Goal: Task Accomplishment & Management: Use online tool/utility

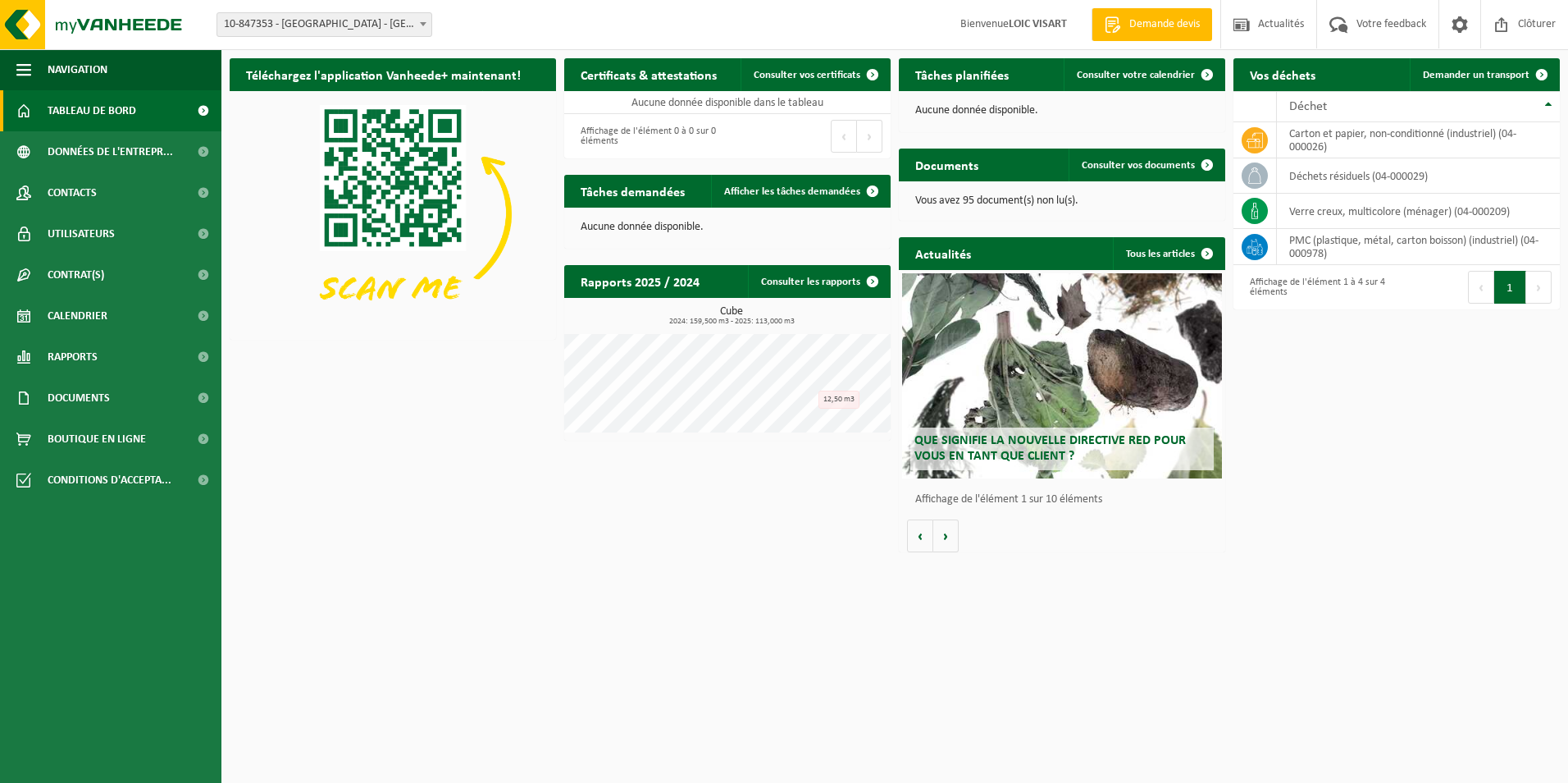
click at [602, 540] on div "Téléchargez l'application Vanheede+ maintenant! Cachez Certificats & attestatio…" at bounding box center [895, 306] width 1339 height 511
click at [1153, 79] on span "Consulter votre calendrier" at bounding box center [1135, 74] width 118 height 10
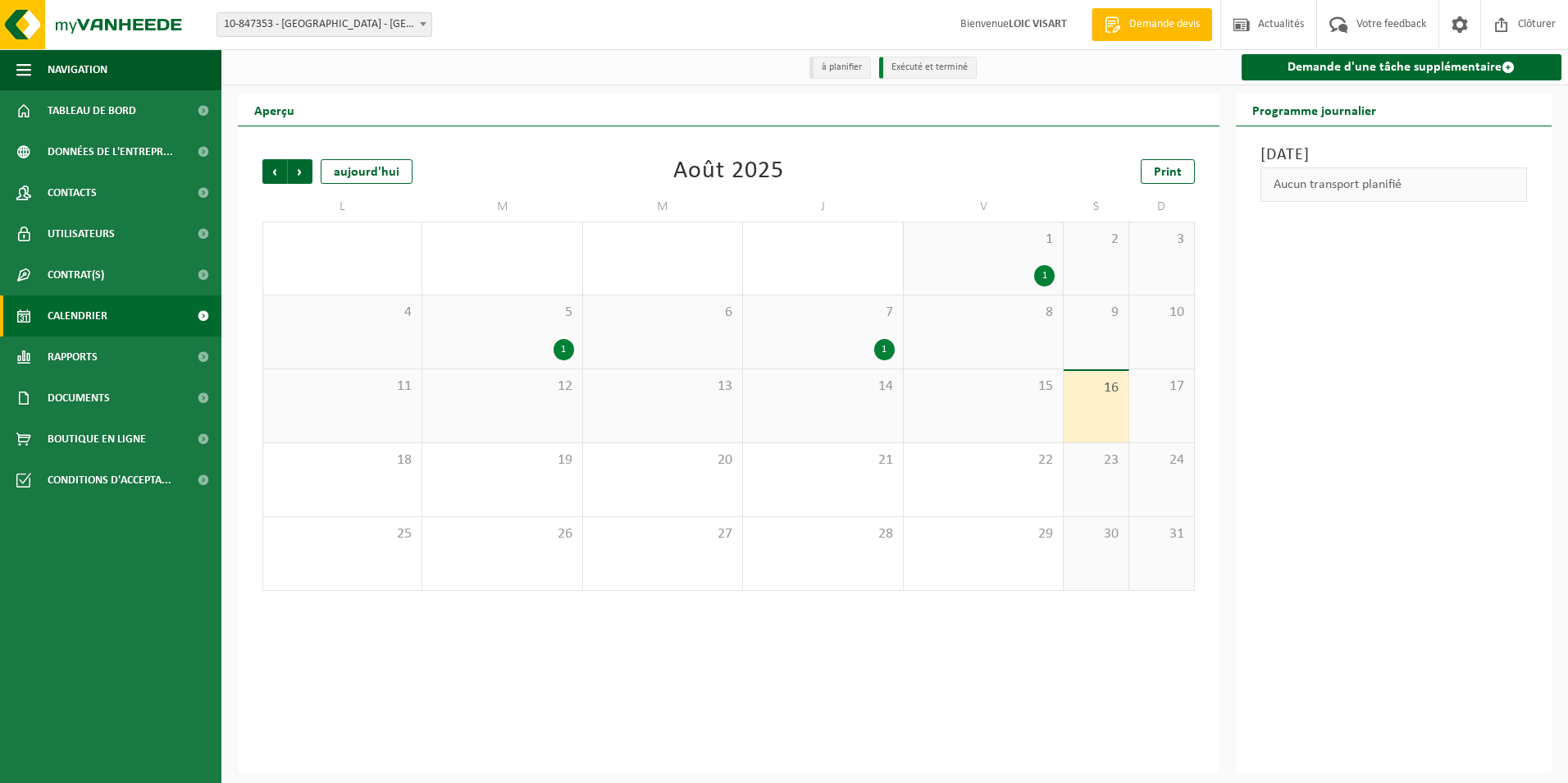
click at [1461, 374] on div "Samedi 16 août 2025 Aucun transport planifié" at bounding box center [1394, 450] width 317 height 646
click at [1382, 61] on link "Demande d'une tâche supplémentaire" at bounding box center [1402, 67] width 320 height 26
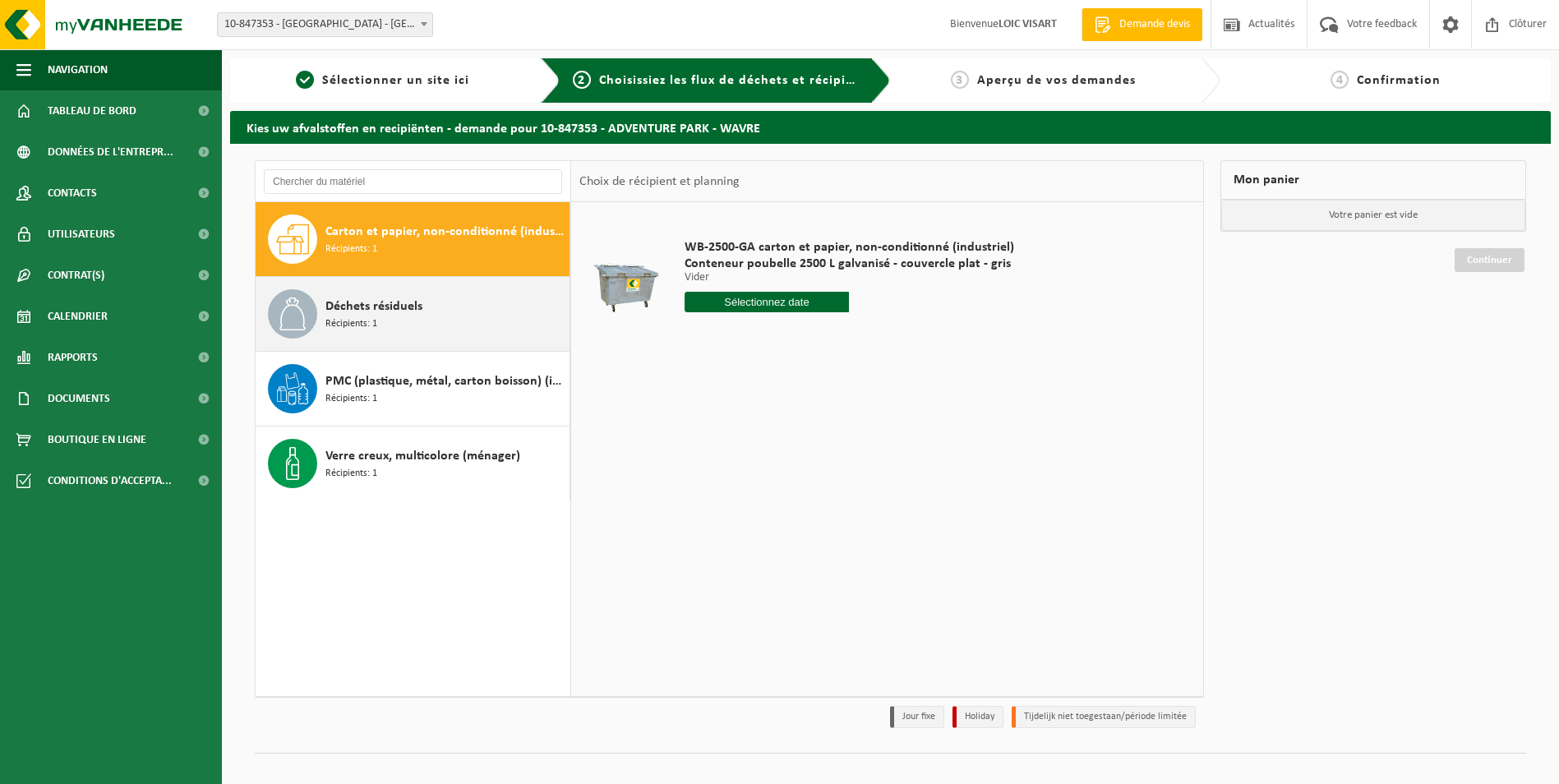
click at [420, 332] on div "Déchets résiduels Récipients: 1" at bounding box center [446, 313] width 240 height 49
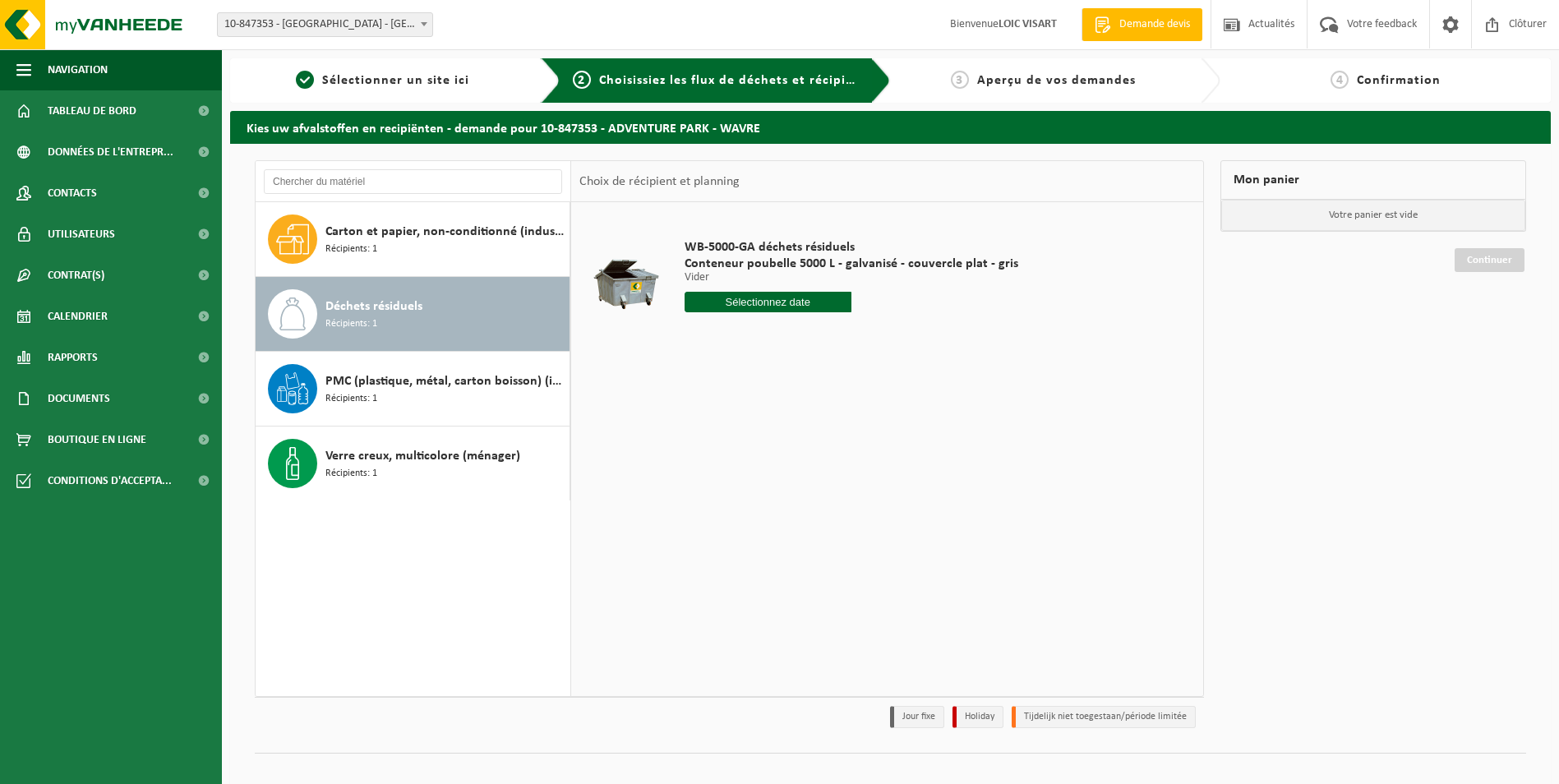
click at [754, 307] on input "text" at bounding box center [767, 302] width 167 height 20
click at [782, 470] on div "21" at bounding box center [786, 474] width 29 height 26
type input "à partir de 2025-08-21"
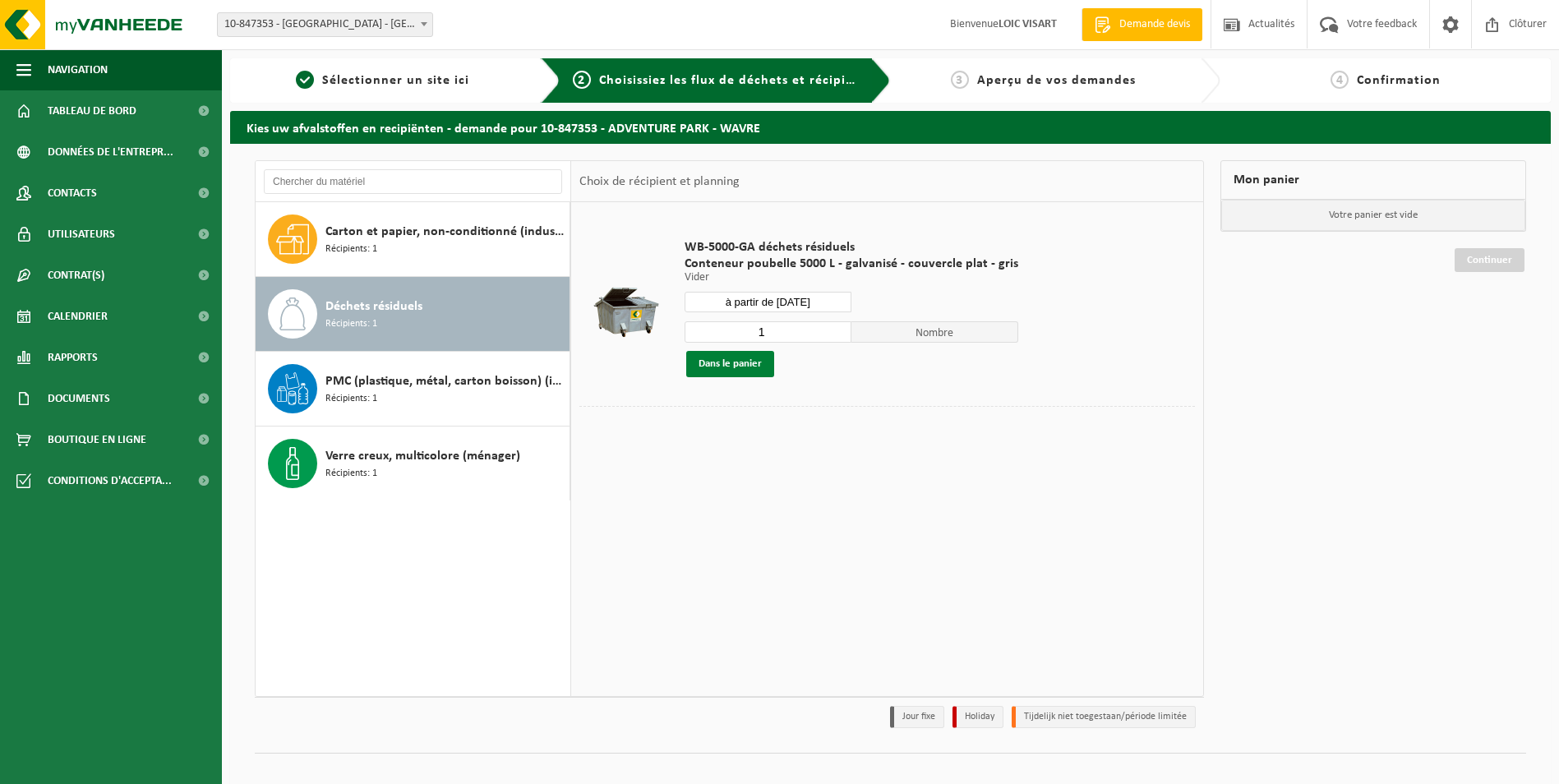
click at [750, 365] on button "Dans le panier" at bounding box center [730, 364] width 88 height 26
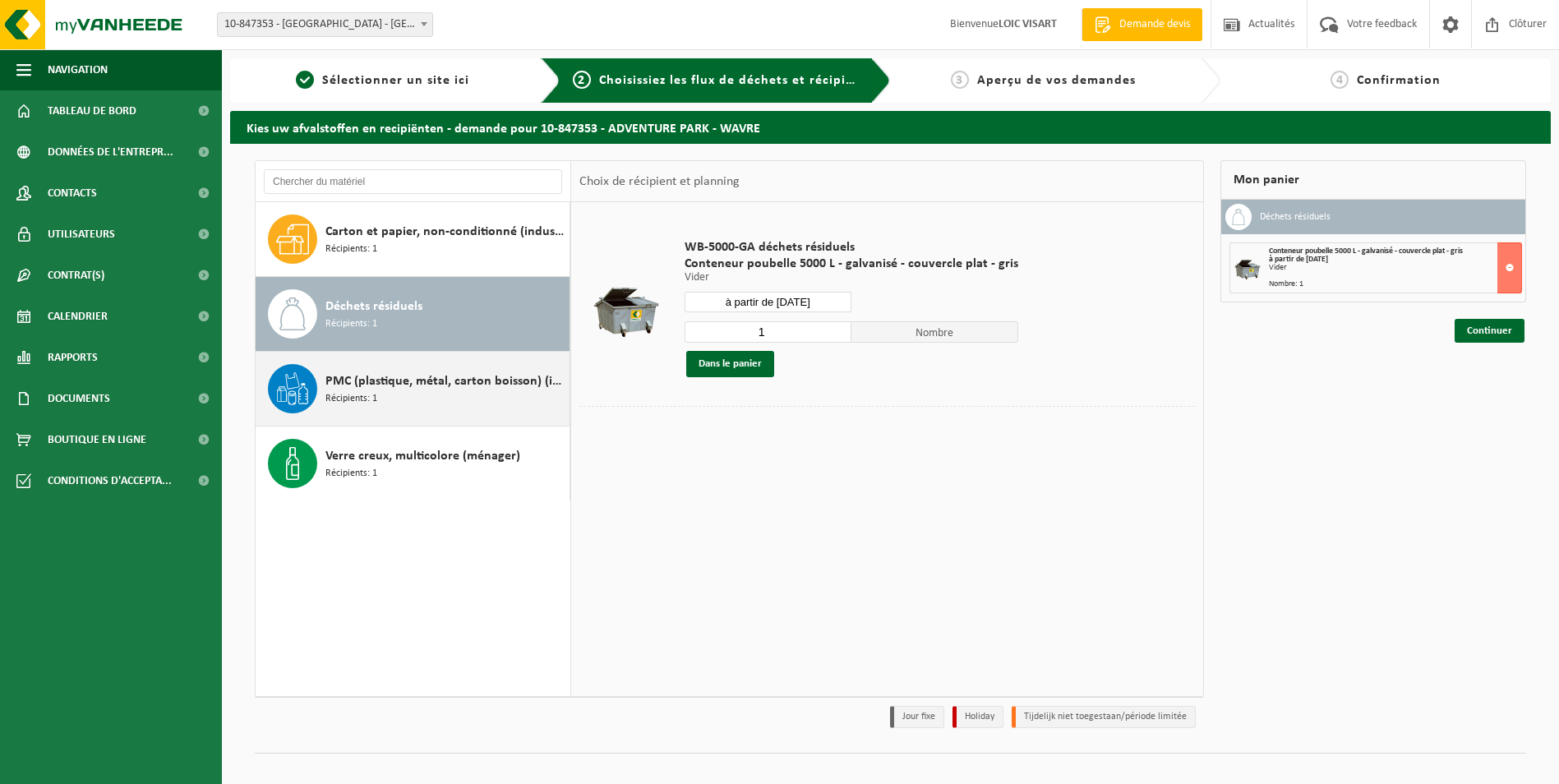
click at [397, 411] on div "PMC (plastique, métal, carton boisson) (industriel) Récipients: 1" at bounding box center [446, 388] width 240 height 49
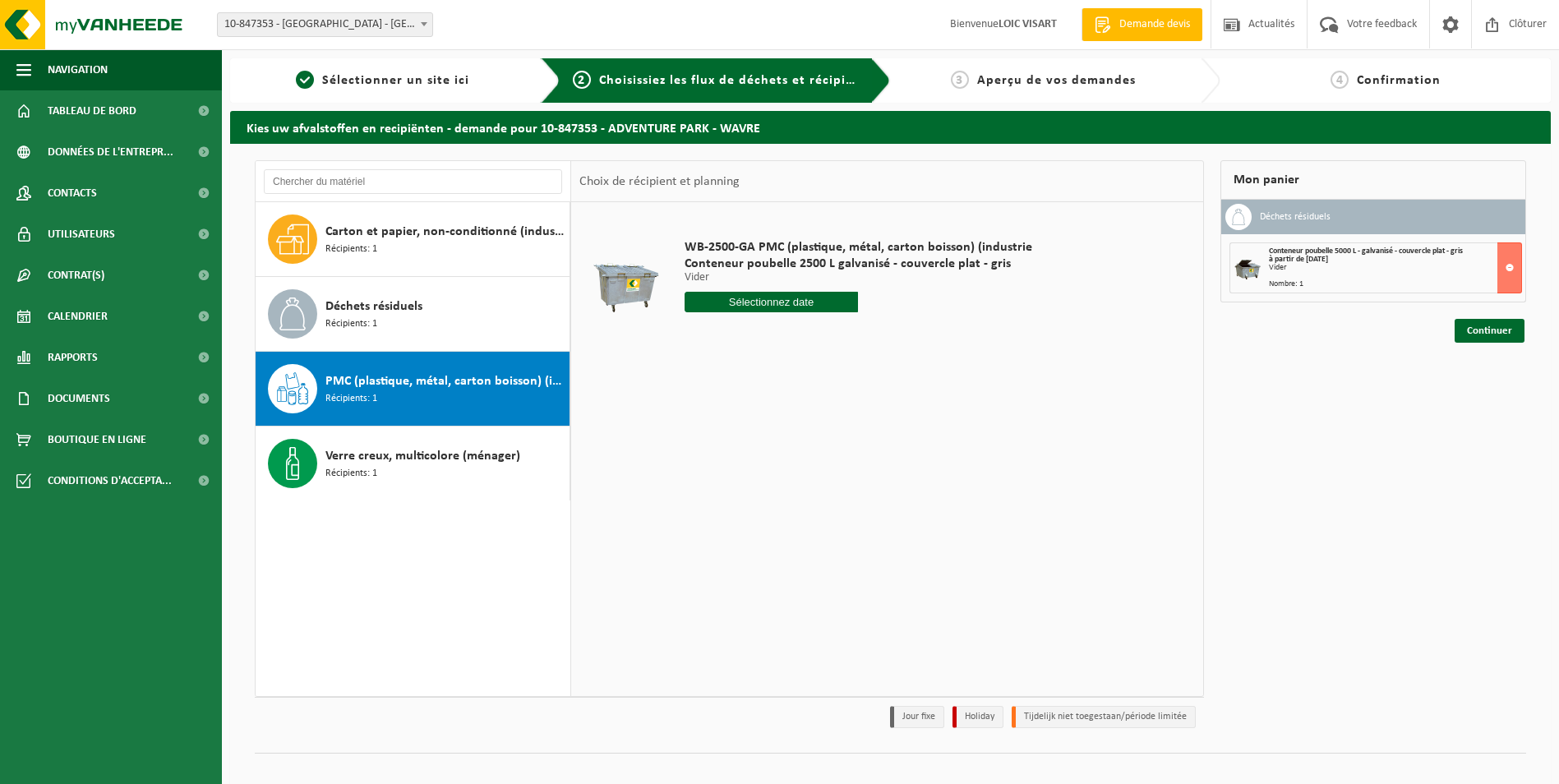
click at [822, 311] on input "text" at bounding box center [771, 302] width 174 height 20
click at [725, 470] on div "19" at bounding box center [728, 474] width 29 height 26
type input "à partir de 2025-08-19"
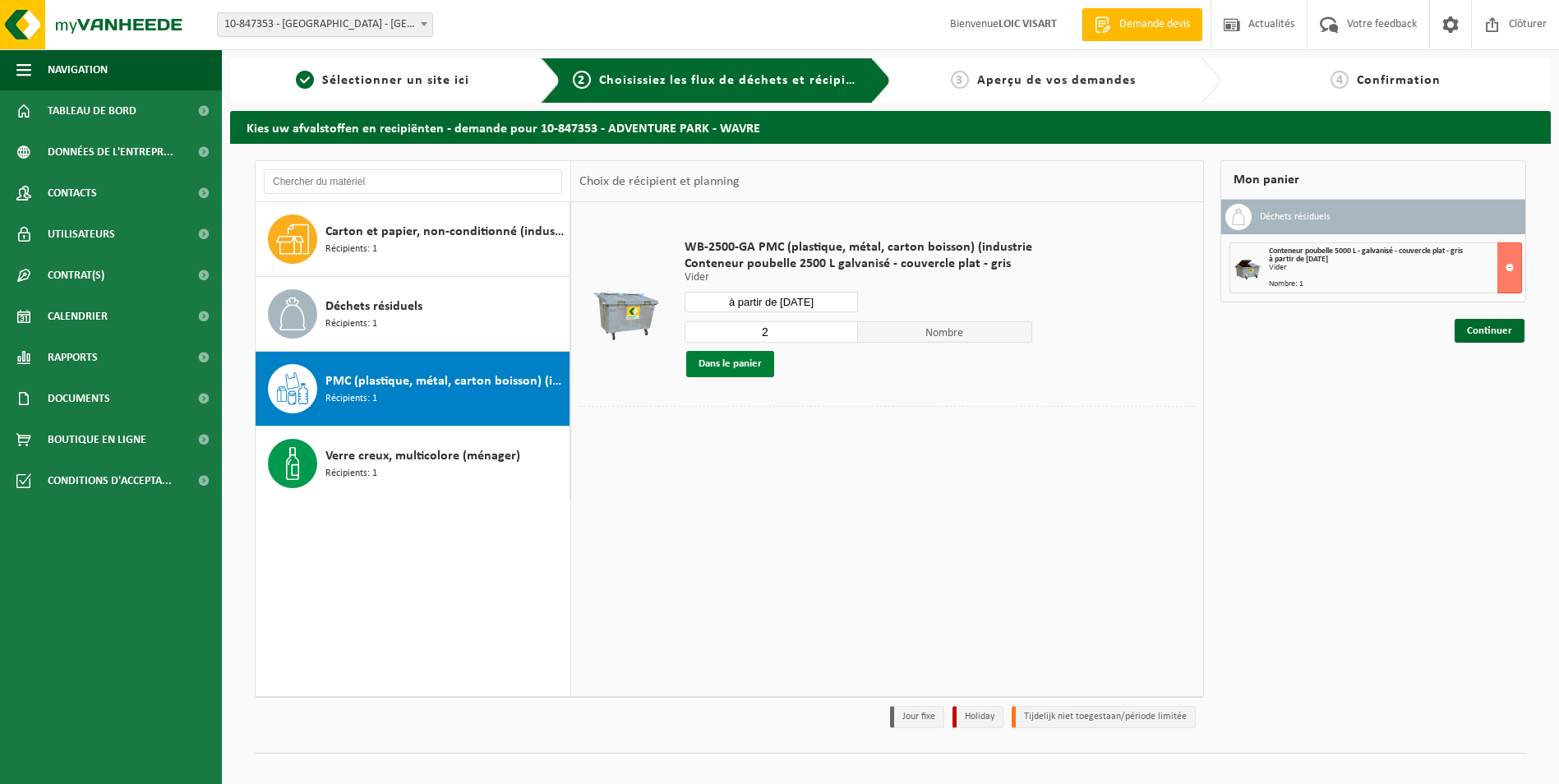
click at [753, 368] on button "Dans le panier" at bounding box center [730, 364] width 88 height 26
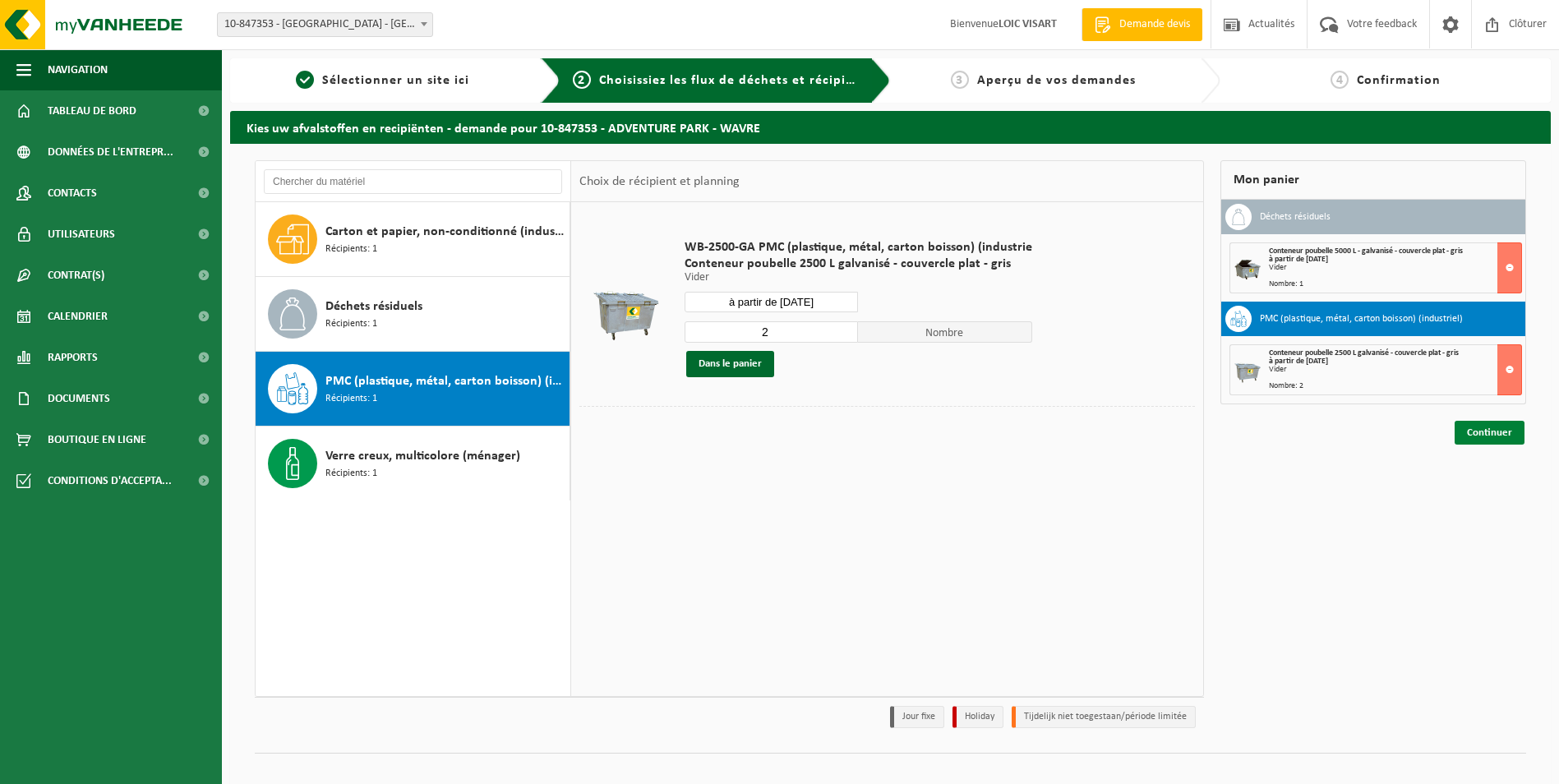
click at [1515, 433] on link "Continuer" at bounding box center [1489, 432] width 70 height 24
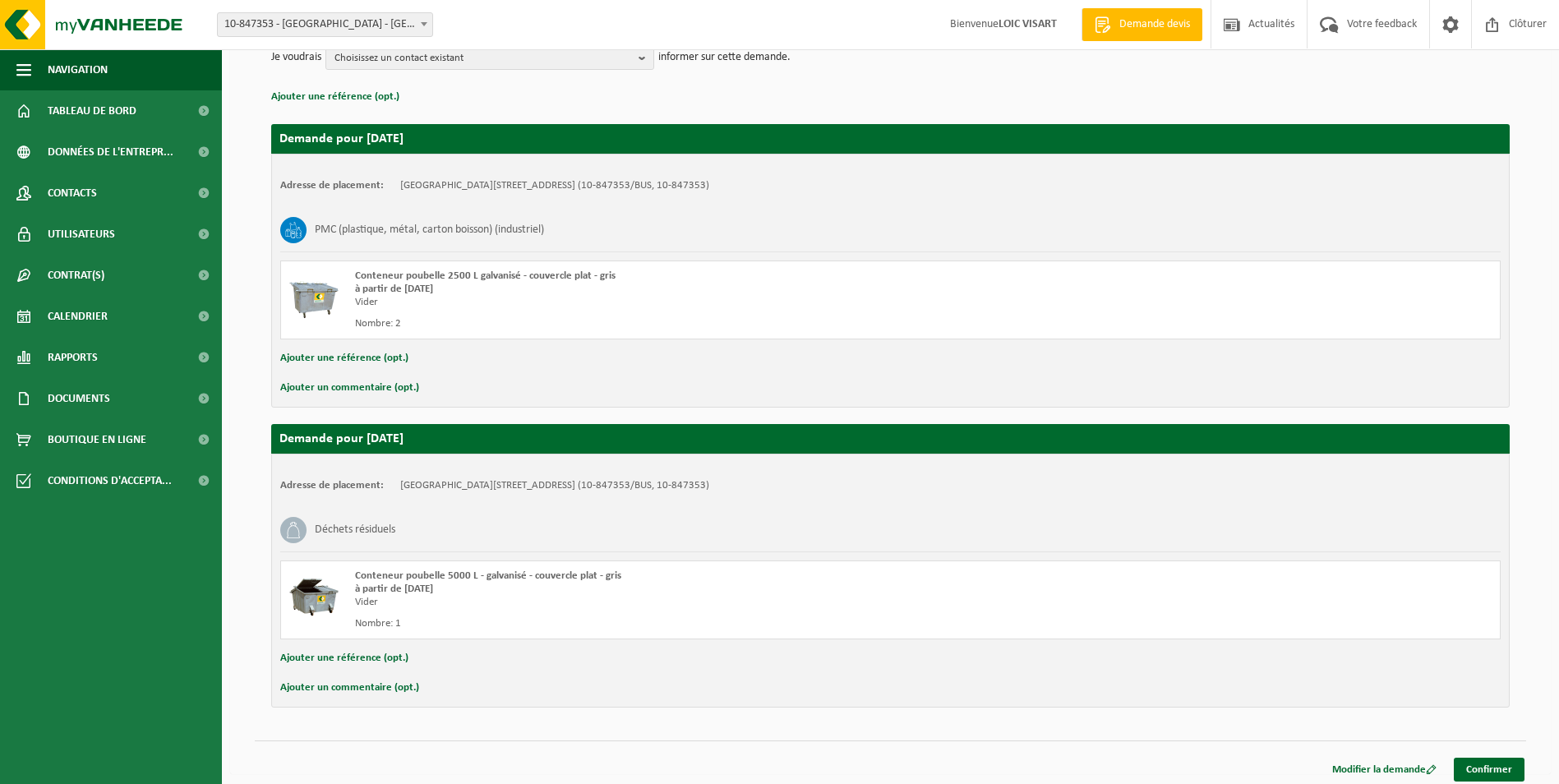
scroll to position [221, 0]
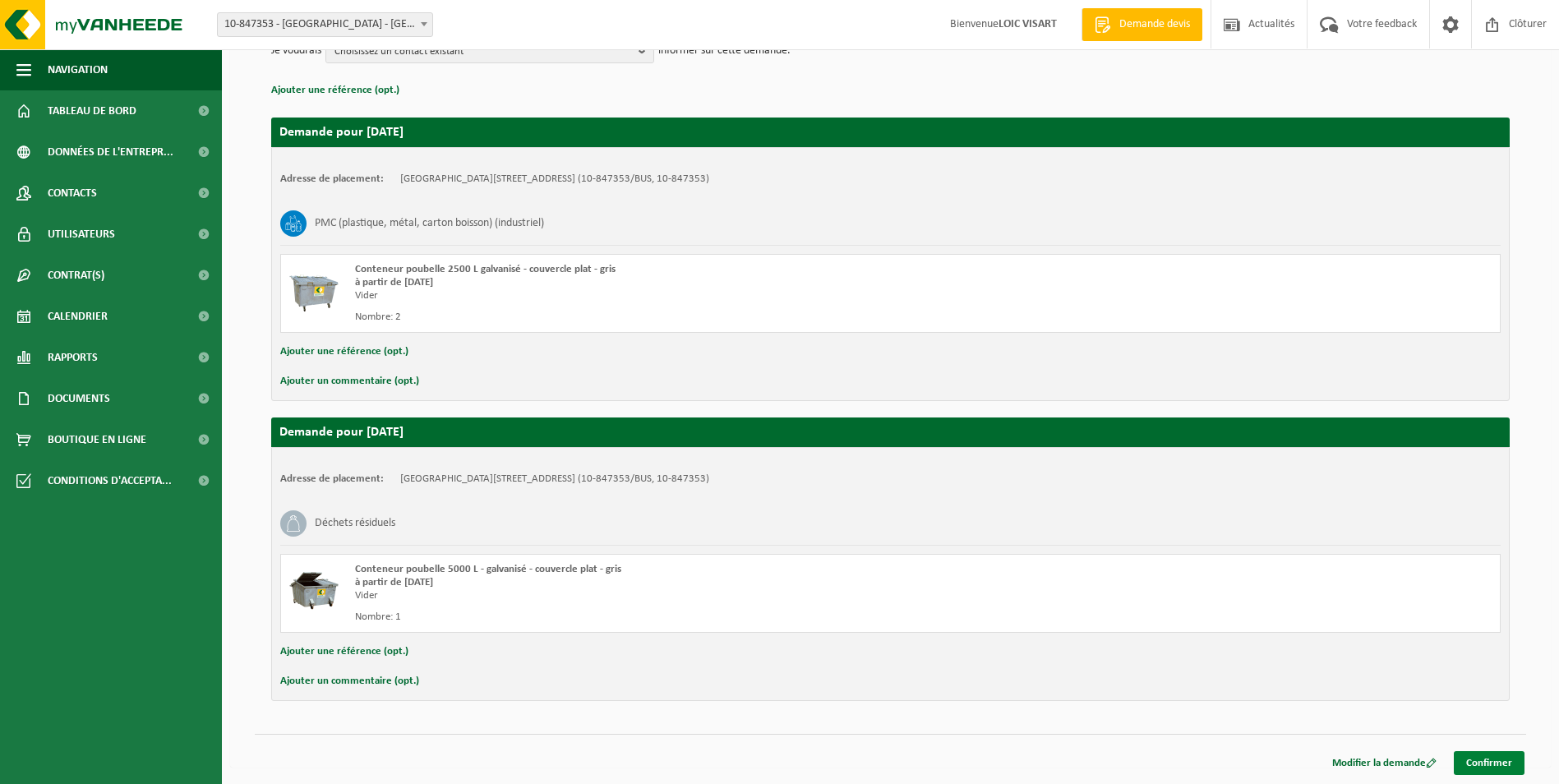
click at [1479, 769] on link "Confirmer" at bounding box center [1489, 764] width 71 height 24
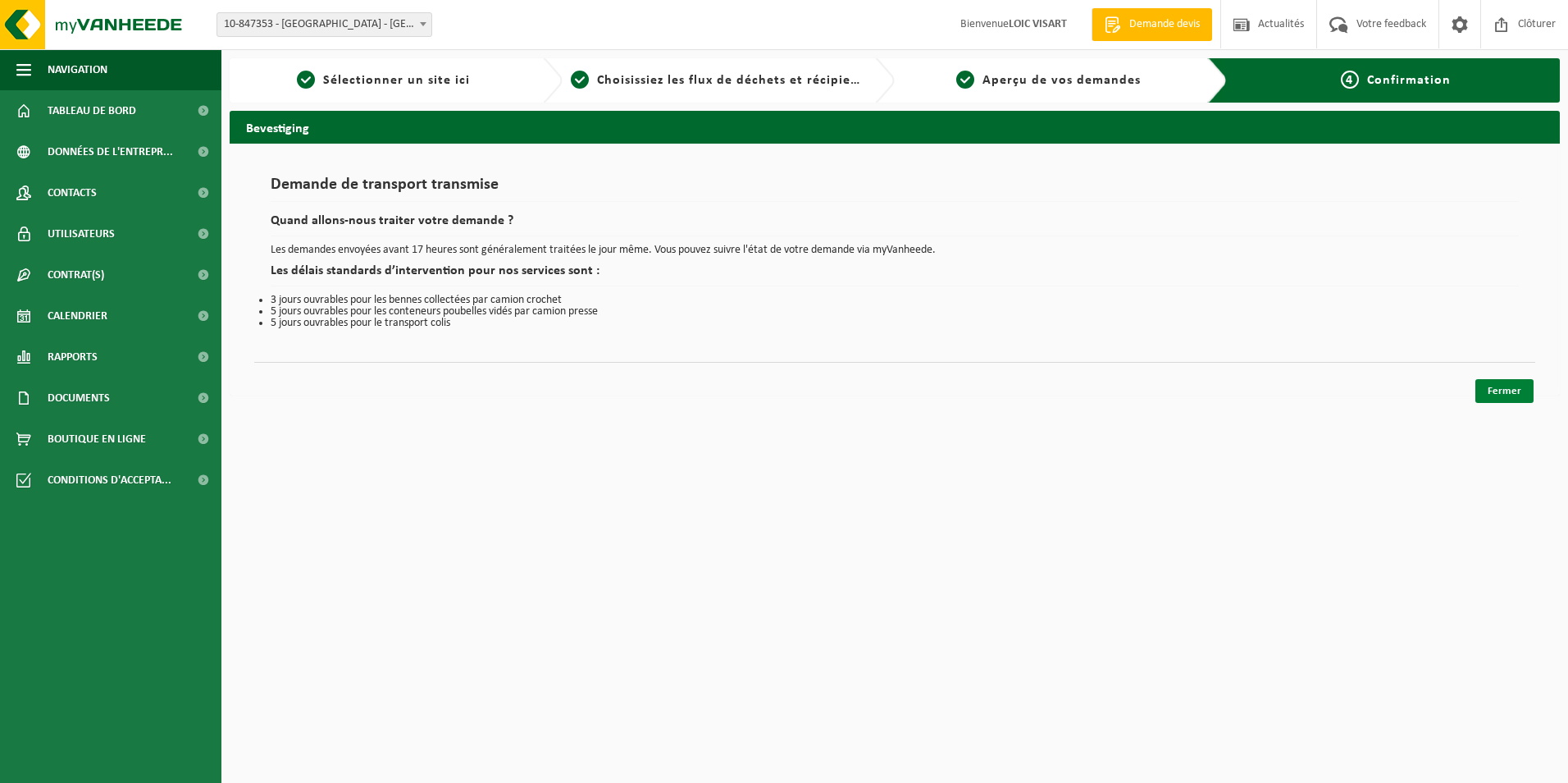
click at [1501, 398] on link "Fermer" at bounding box center [1505, 391] width 58 height 24
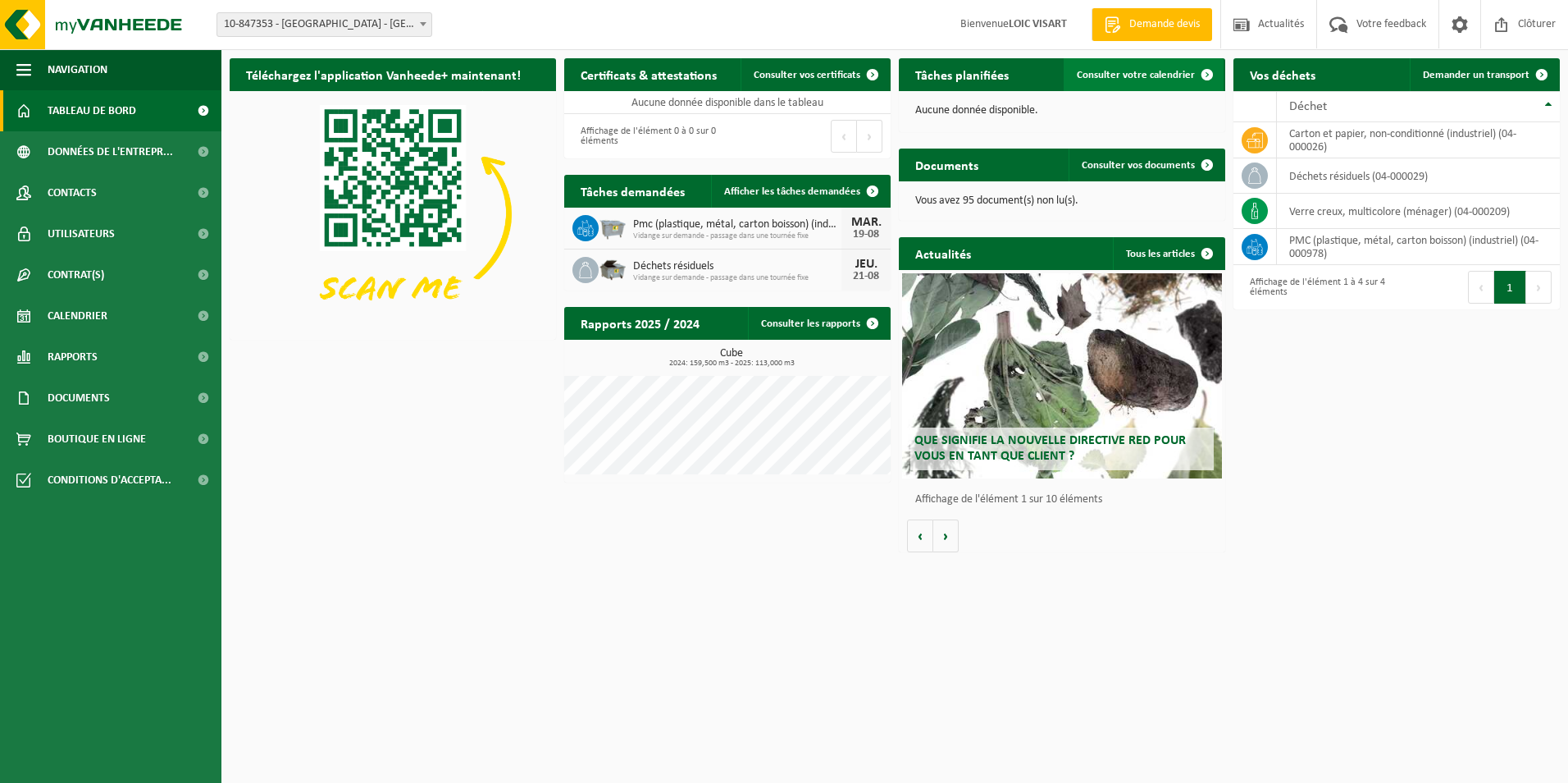
click at [1142, 74] on span "Consulter votre calendrier" at bounding box center [1135, 74] width 118 height 10
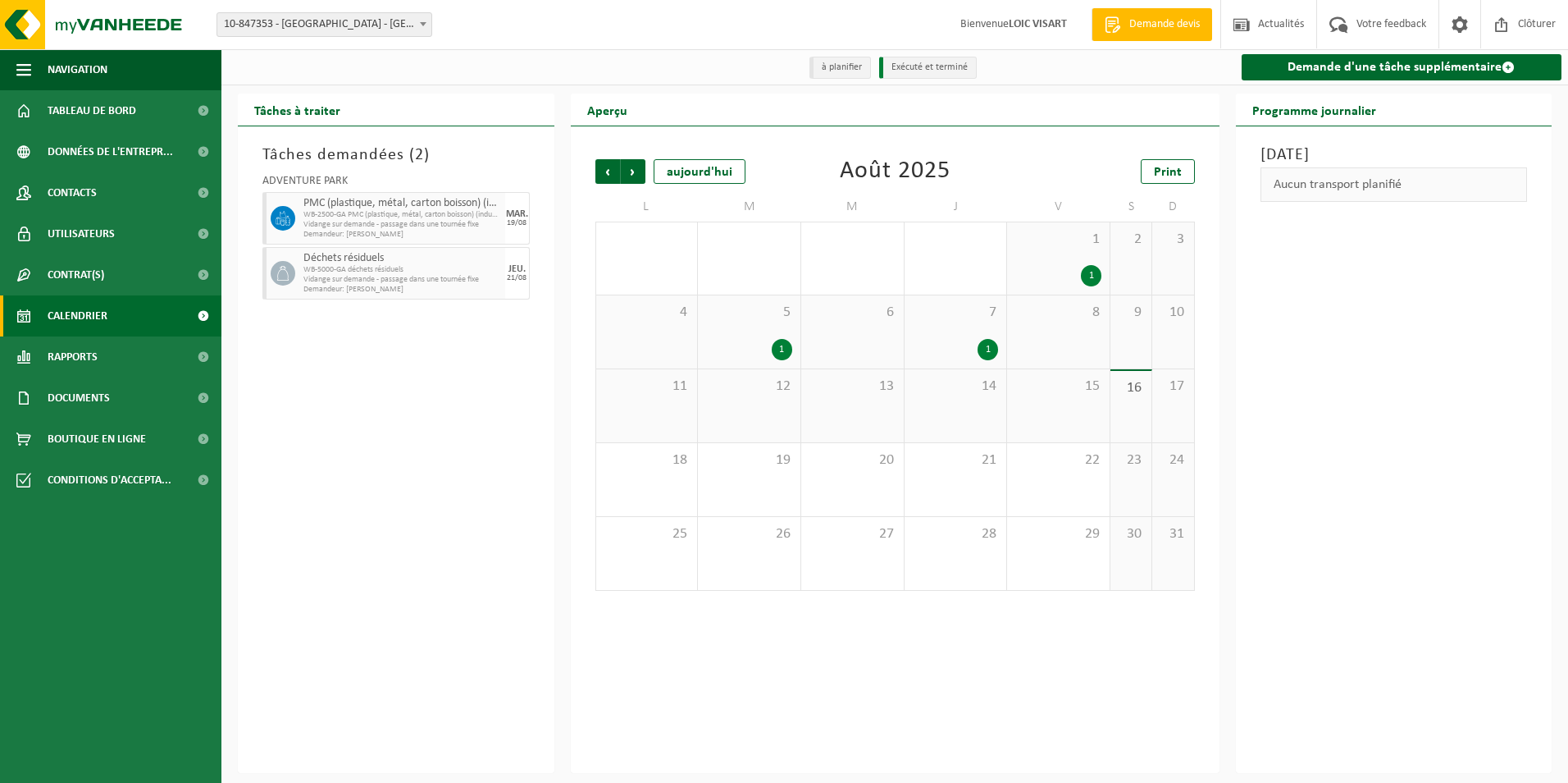
click at [989, 355] on div "1" at bounding box center [988, 349] width 20 height 21
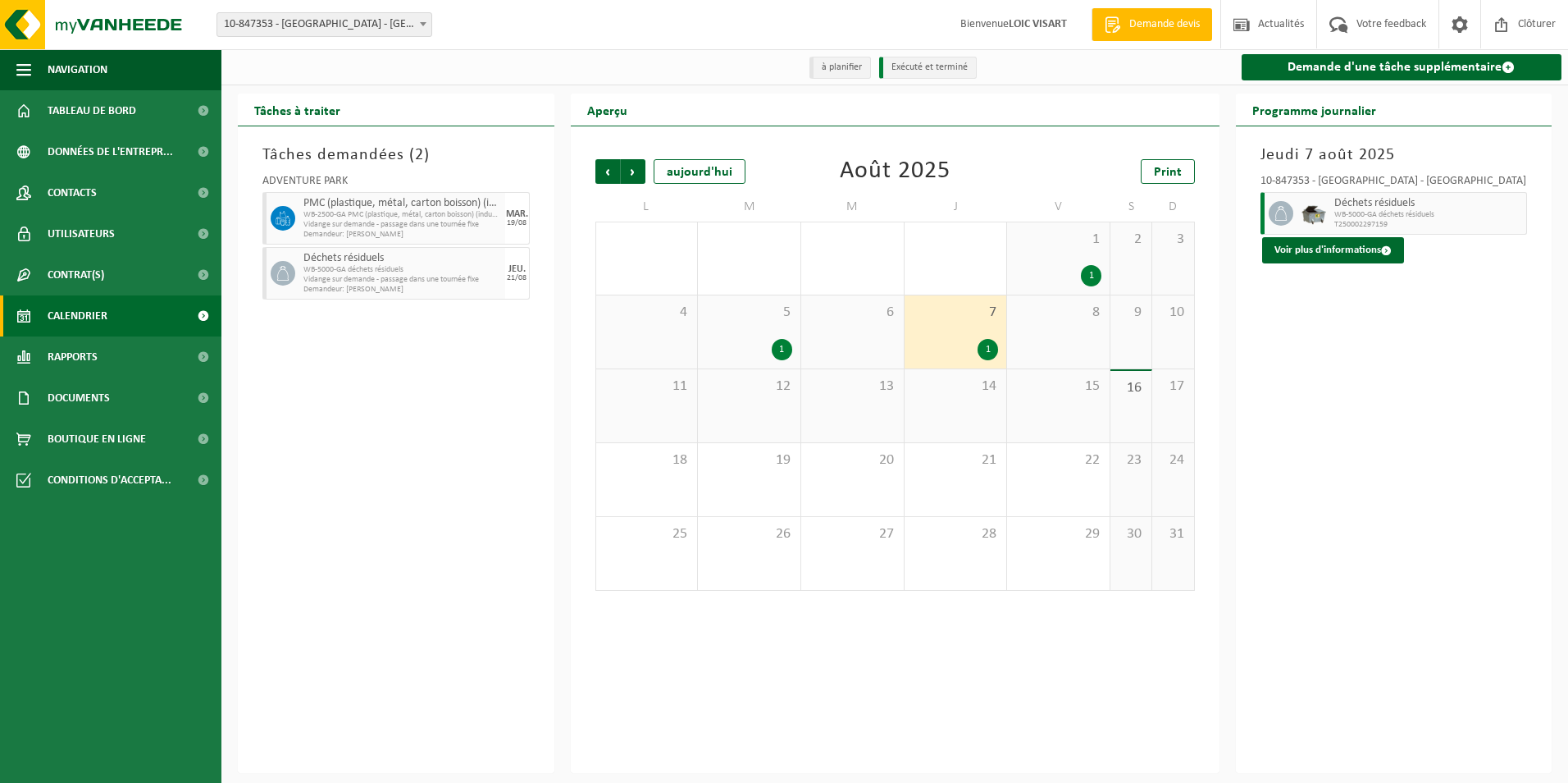
click at [785, 354] on div "1" at bounding box center [782, 349] width 20 height 21
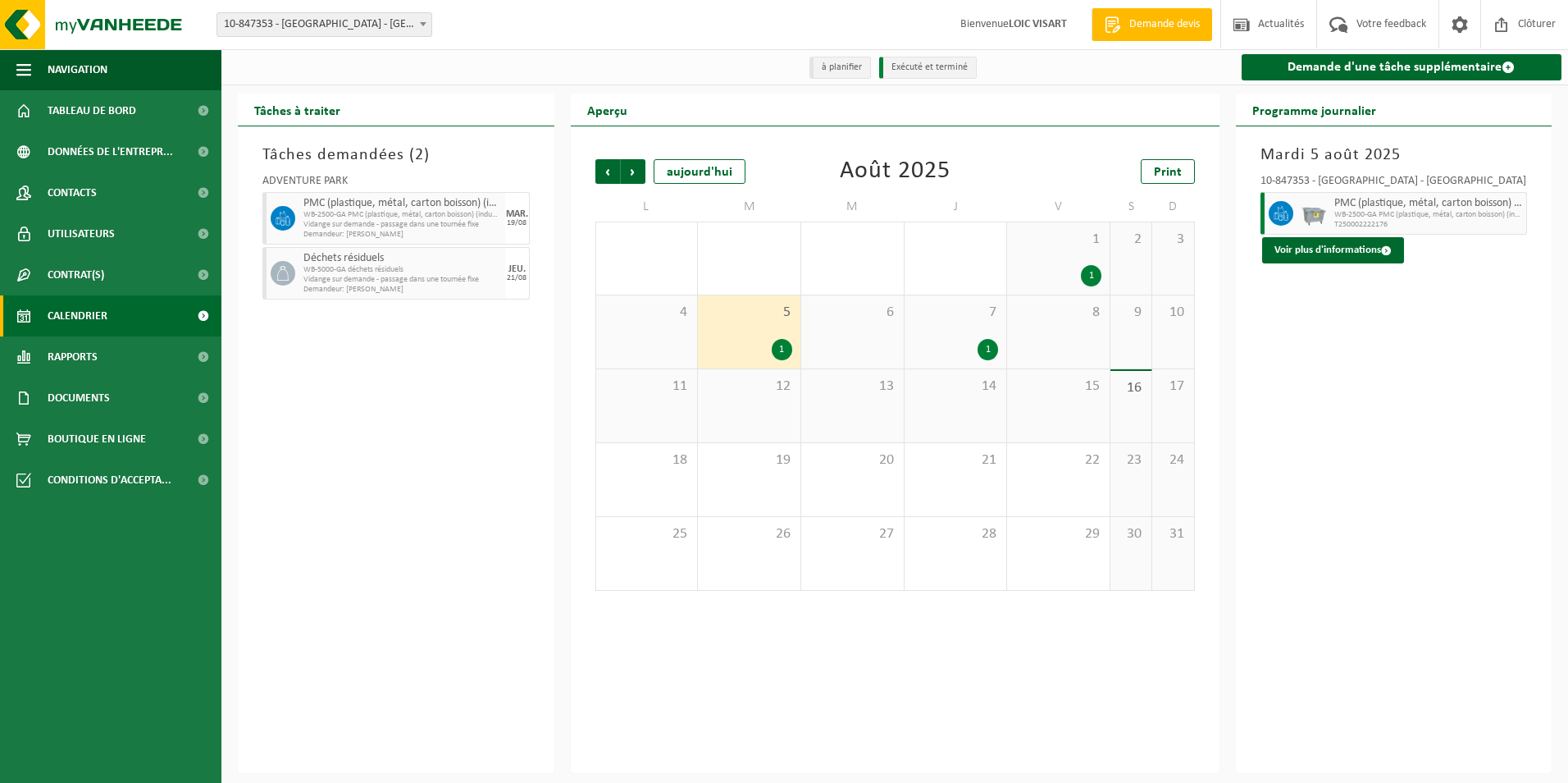
click at [1081, 271] on div "1" at bounding box center [1058, 275] width 86 height 21
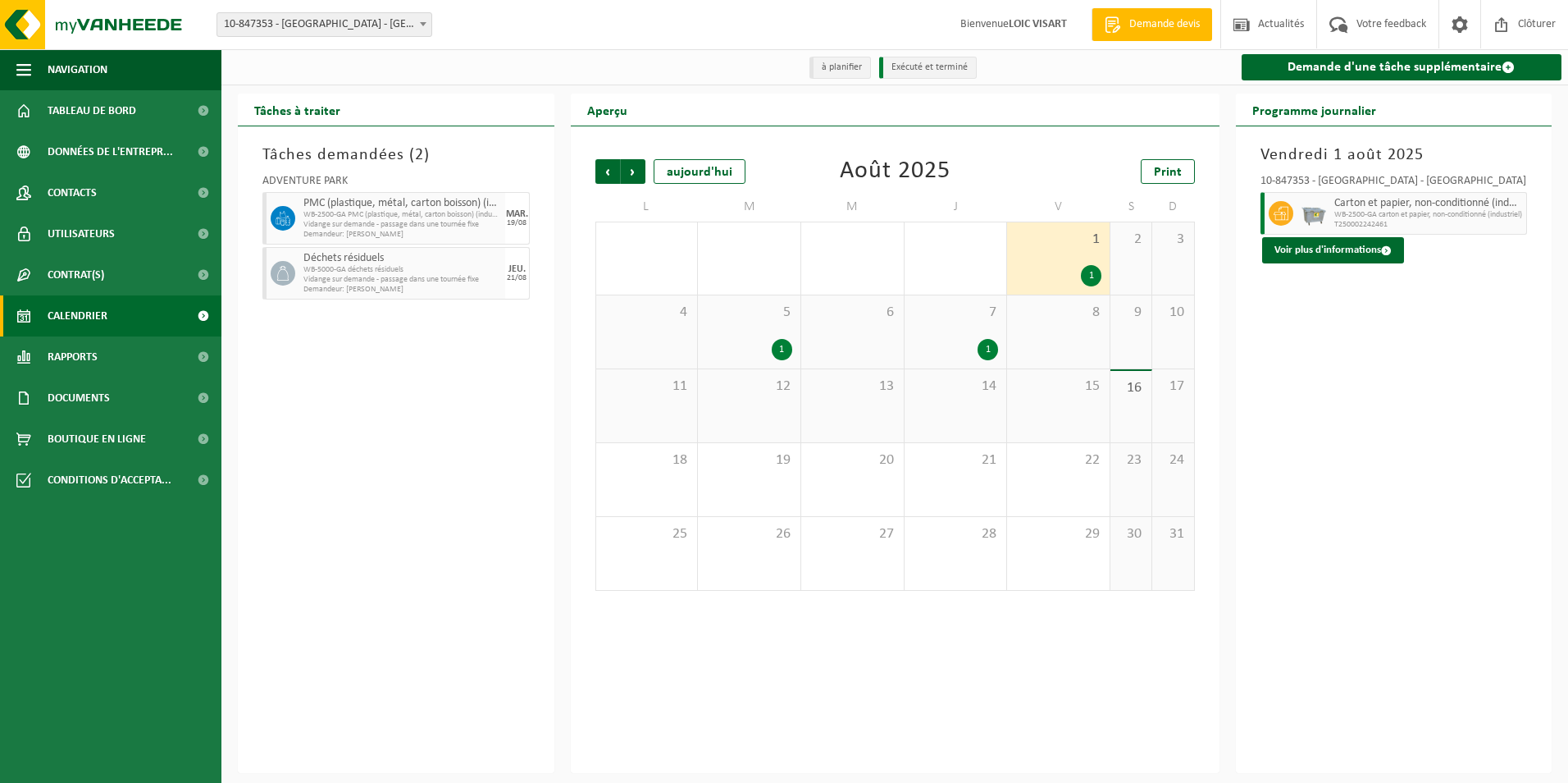
click at [325, 498] on div "Tâches demandées ( 2 ) ADVENTURE PARK PMC (plastique, métal, carton boisson) (i…" at bounding box center [395, 450] width 317 height 646
click at [1341, 63] on link "Demande d'une tâche supplémentaire" at bounding box center [1402, 67] width 320 height 26
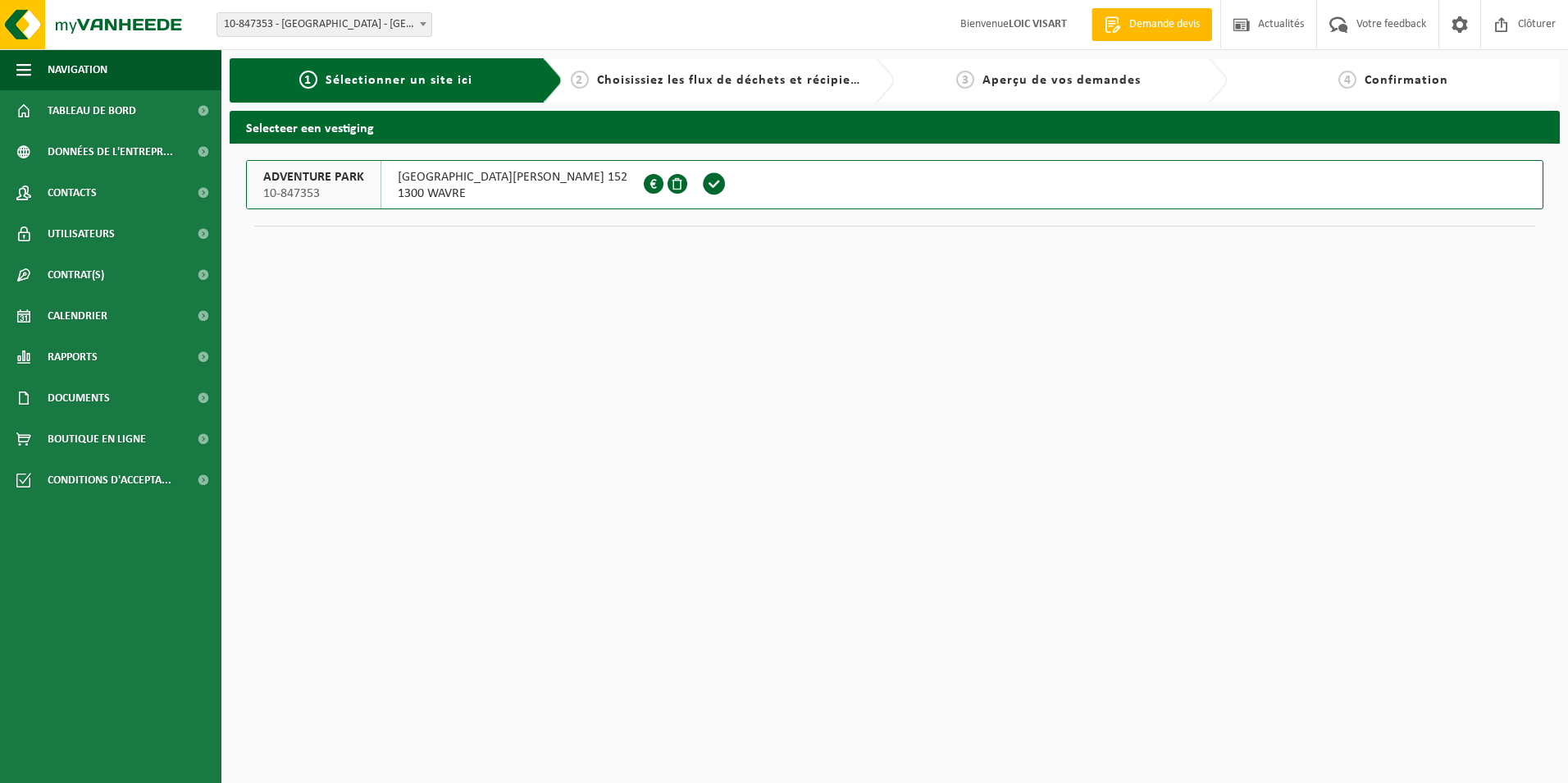
click at [481, 189] on span "1300 WAVRE" at bounding box center [512, 194] width 229 height 17
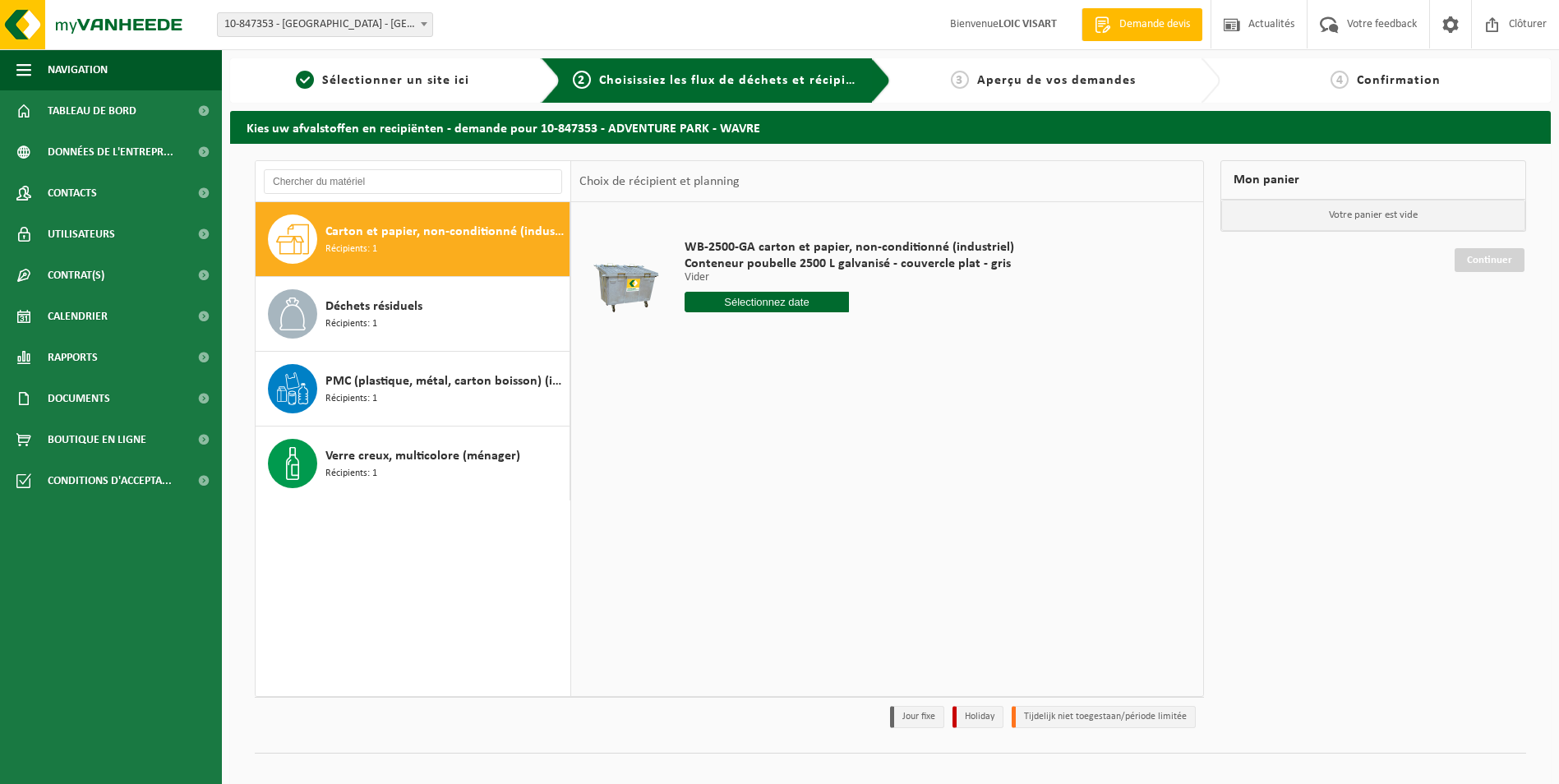
click at [402, 243] on div "Carton et papier, non-conditionné (industriel) Récipients: 1" at bounding box center [446, 239] width 240 height 49
click at [819, 300] on input "text" at bounding box center [767, 302] width 166 height 20
click at [817, 471] on div "22" at bounding box center [815, 474] width 29 height 26
type input "à partir de 2025-08-22"
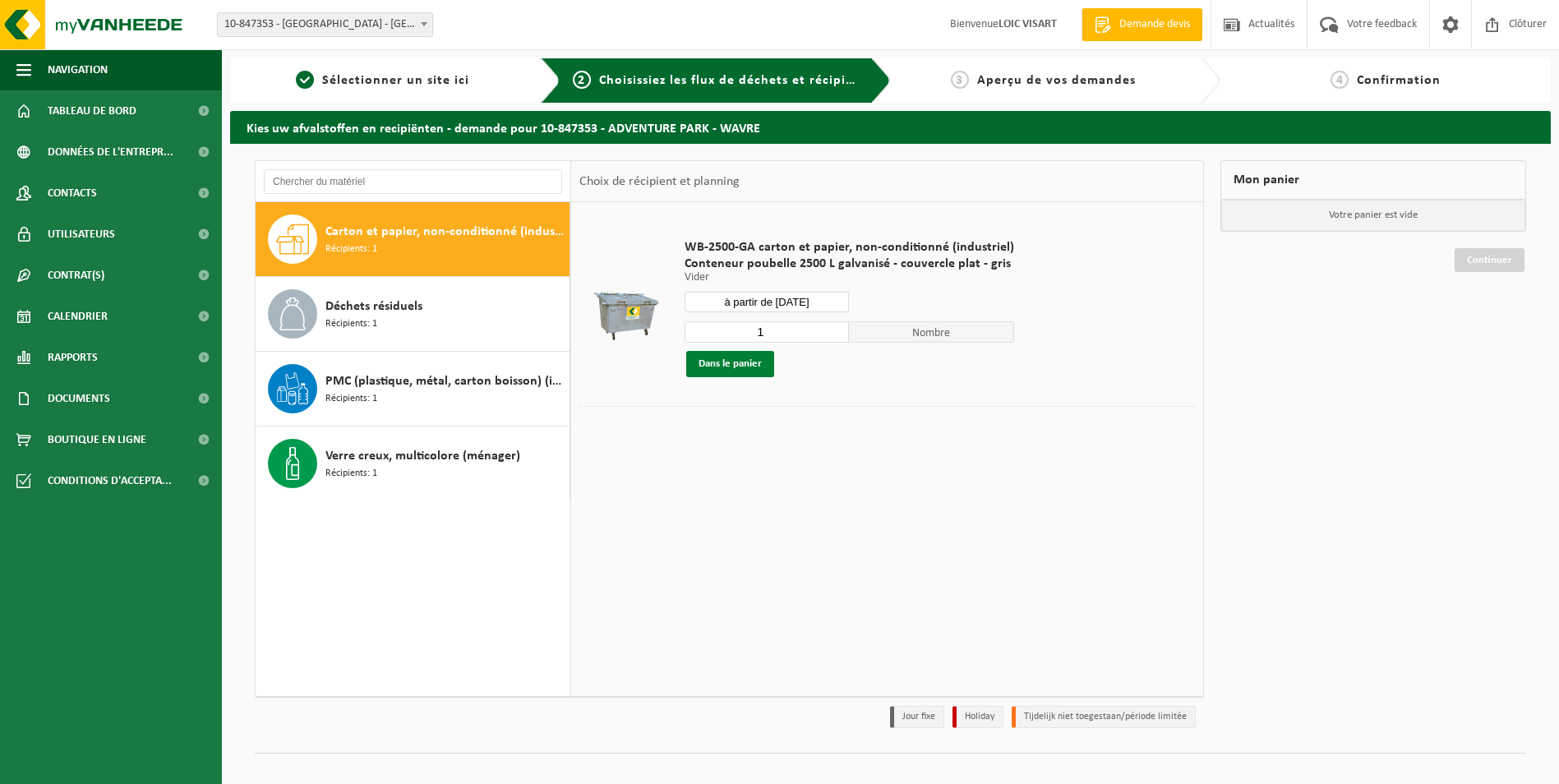
click at [753, 365] on button "Dans le panier" at bounding box center [730, 364] width 88 height 26
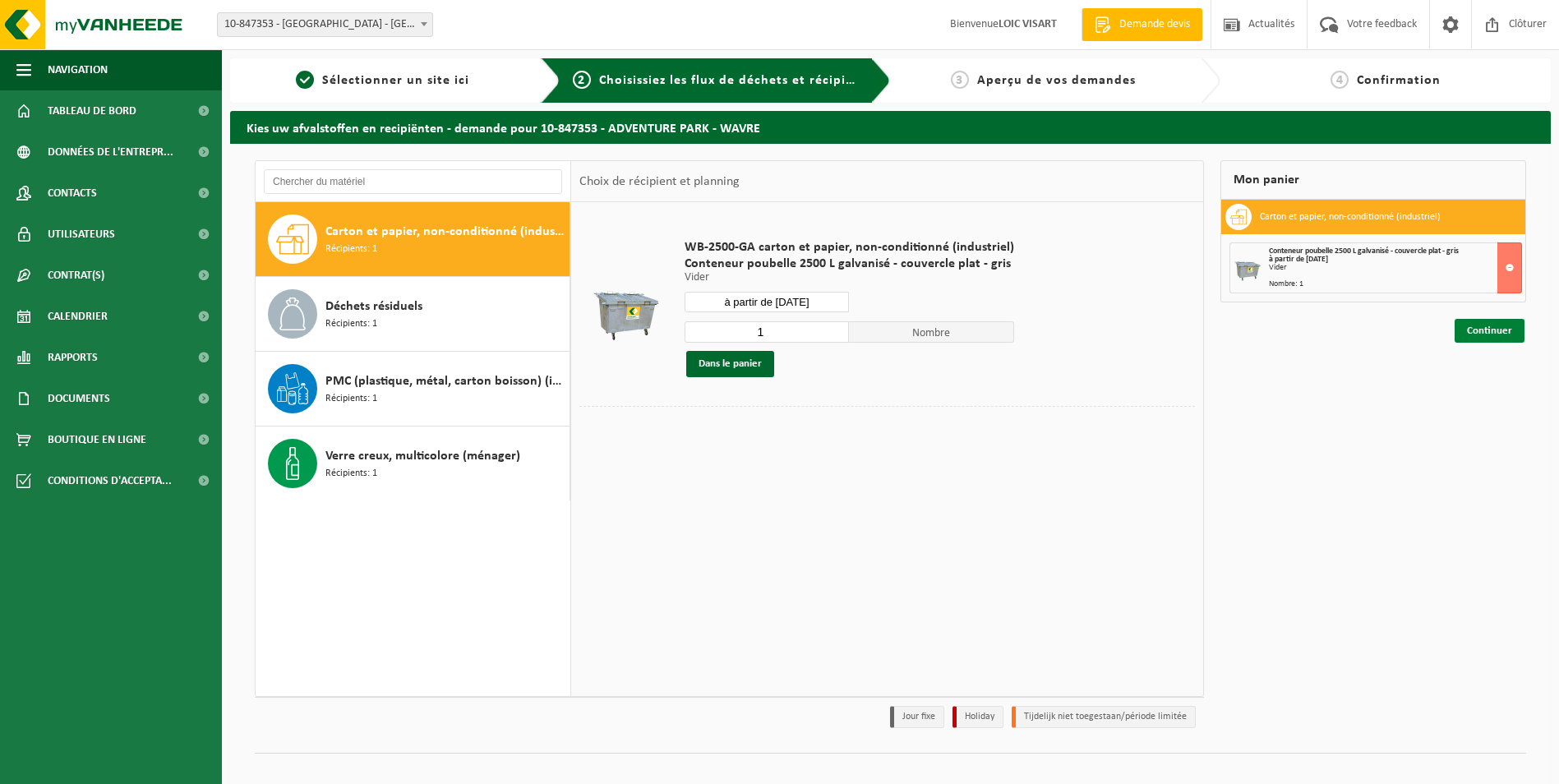
click at [1474, 330] on link "Continuer" at bounding box center [1489, 331] width 70 height 24
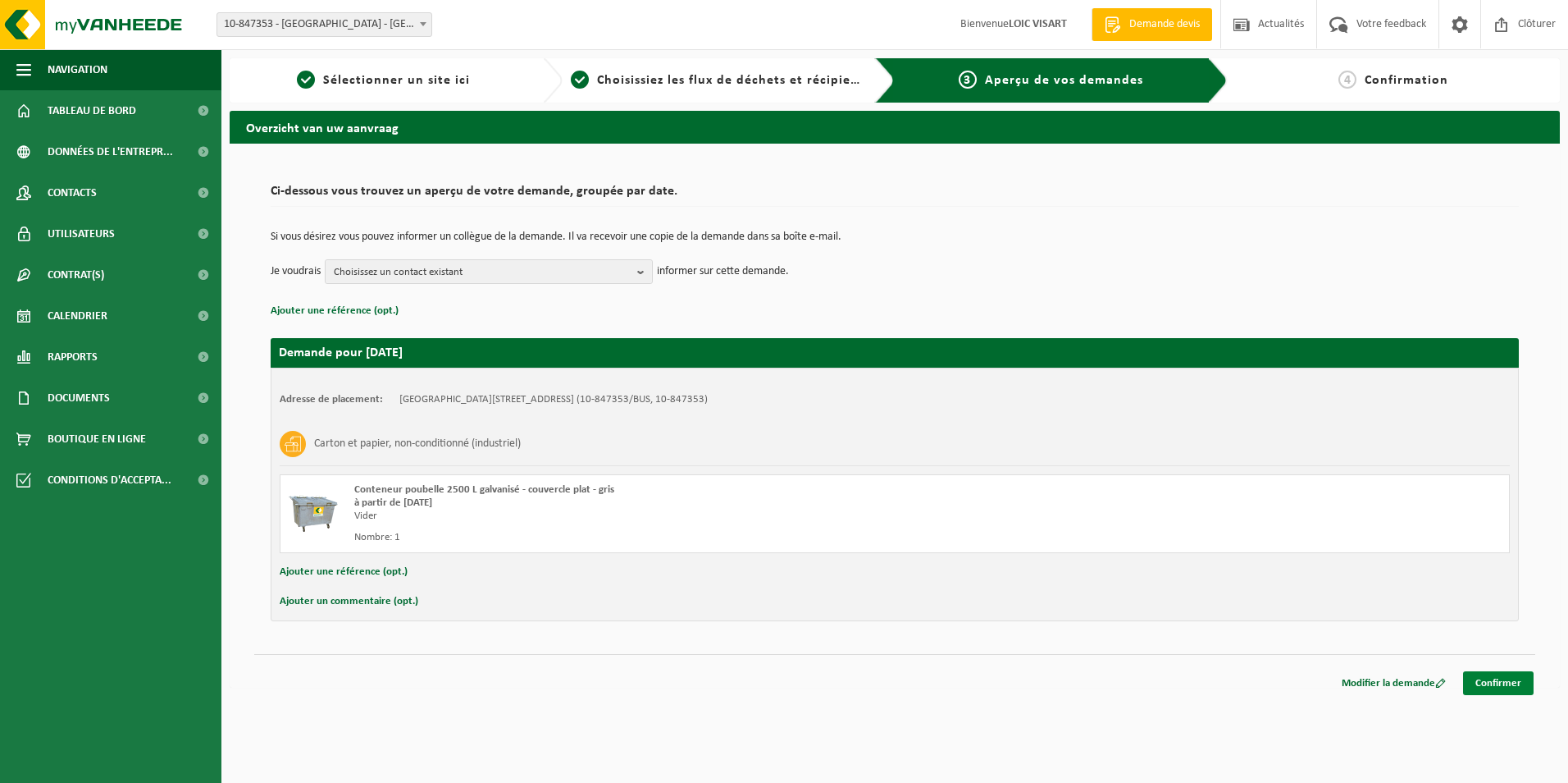
click at [1508, 685] on link "Confirmer" at bounding box center [1498, 684] width 71 height 24
